Goal: Find specific page/section: Find specific page/section

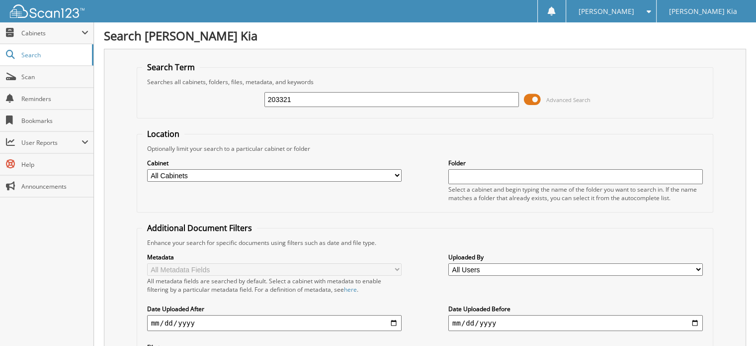
type input "203321"
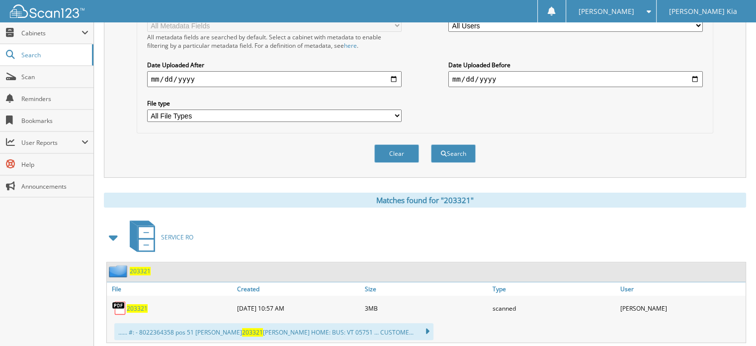
scroll to position [249, 0]
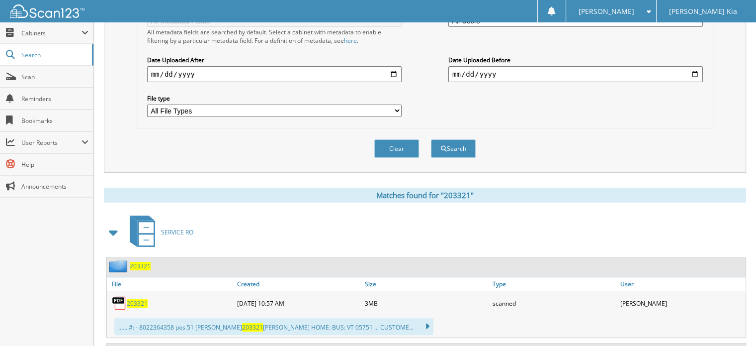
click at [135, 299] on span "203321" at bounding box center [137, 303] width 21 height 8
